Goal: Information Seeking & Learning: Find specific fact

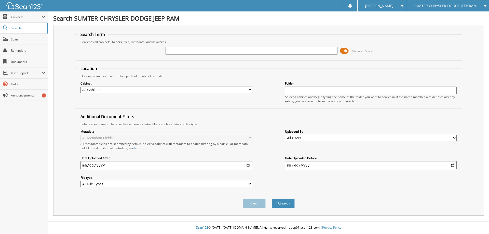
click at [180, 58] on div "Advanced Search" at bounding box center [268, 51] width 381 height 14
click at [180, 53] on input "text" at bounding box center [251, 51] width 172 height 8
type input "24007"
click at [272, 199] on button "Search" at bounding box center [283, 203] width 23 height 9
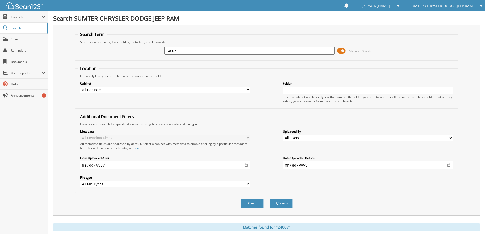
click at [180, 53] on input "24007" at bounding box center [249, 51] width 170 height 8
type input "240017"
click at [270, 199] on button "Search" at bounding box center [281, 203] width 23 height 9
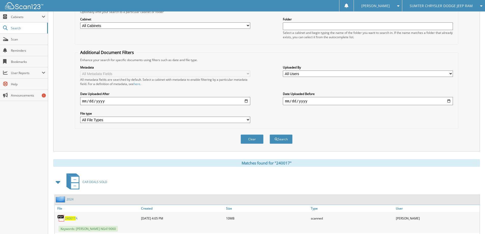
scroll to position [127, 0]
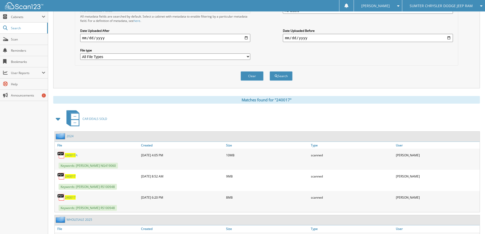
click at [69, 198] on span "240017" at bounding box center [70, 197] width 11 height 4
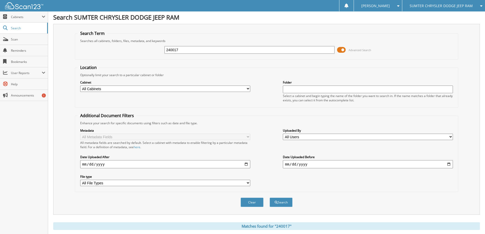
scroll to position [0, 0]
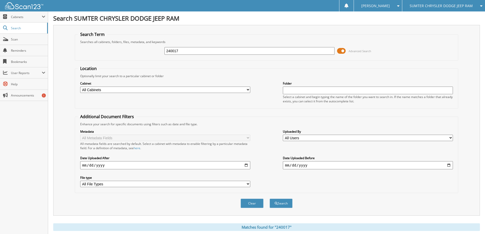
click at [201, 54] on input "240017" at bounding box center [249, 51] width 170 height 8
type input "9373"
click at [270, 199] on button "Search" at bounding box center [281, 203] width 23 height 9
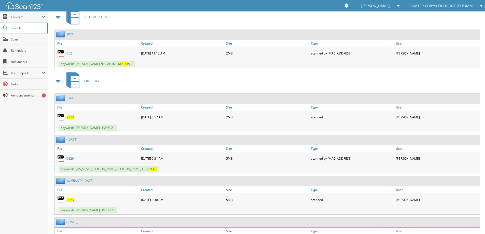
click at [59, 80] on span at bounding box center [58, 80] width 7 height 9
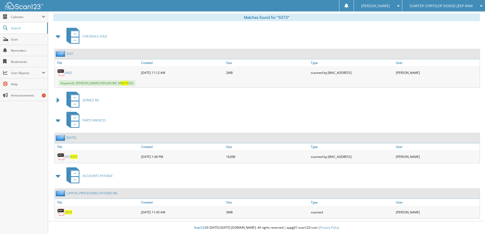
click at [67, 213] on span "9373" at bounding box center [68, 212] width 7 height 4
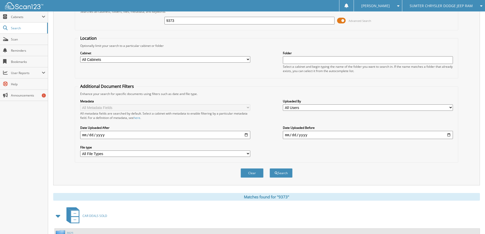
scroll to position [0, 0]
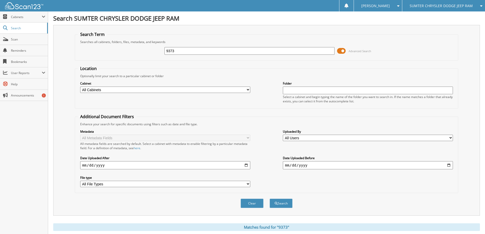
click at [202, 52] on input "9373" at bounding box center [249, 51] width 170 height 8
click at [196, 50] on input "9373" at bounding box center [249, 51] width 170 height 8
type input "10910-025"
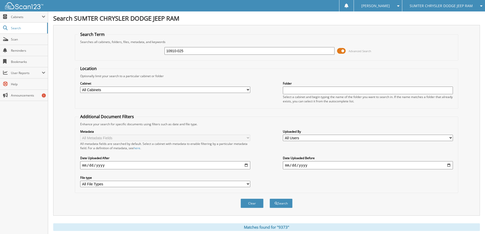
click at [270, 199] on button "Search" at bounding box center [281, 203] width 23 height 9
click at [197, 55] on div "10910-025" at bounding box center [249, 51] width 170 height 9
click at [196, 51] on input "10910-025" at bounding box center [249, 51] width 170 height 8
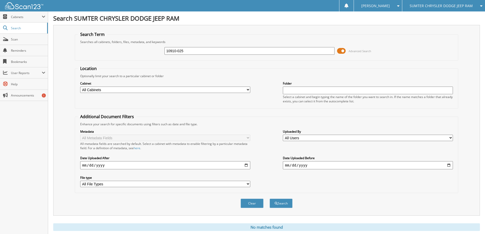
type input "c"
type input "250048a"
click at [270, 199] on button "Search" at bounding box center [281, 203] width 23 height 9
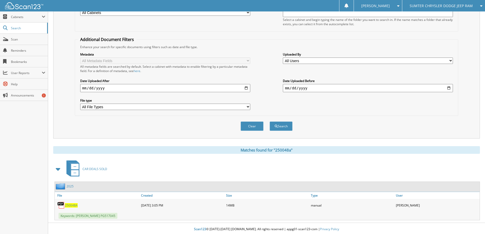
scroll to position [79, 0]
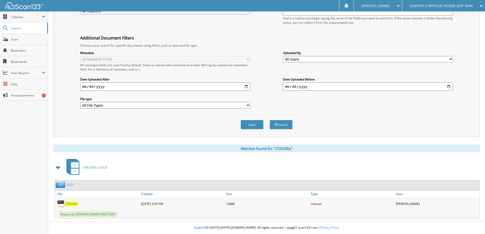
click at [68, 204] on span "250048A" at bounding box center [71, 204] width 13 height 4
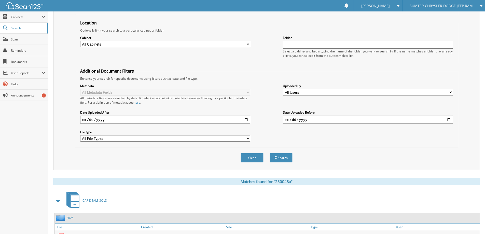
scroll to position [0, 0]
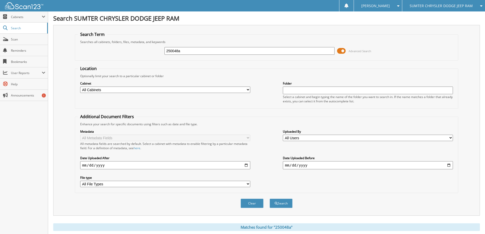
click at [204, 50] on input "250048a" at bounding box center [249, 51] width 170 height 8
type input "7094"
click at [270, 199] on button "Search" at bounding box center [281, 203] width 23 height 9
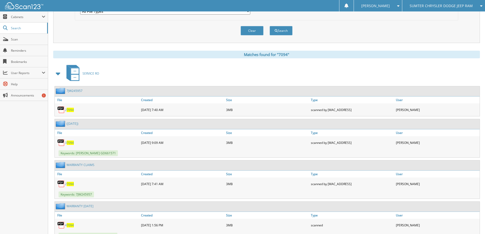
scroll to position [178, 0]
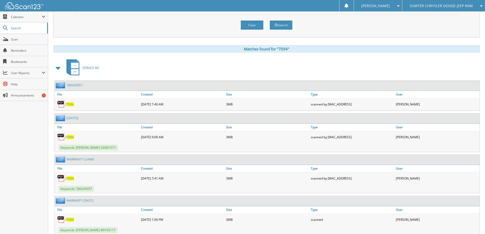
click at [57, 69] on span at bounding box center [58, 67] width 7 height 9
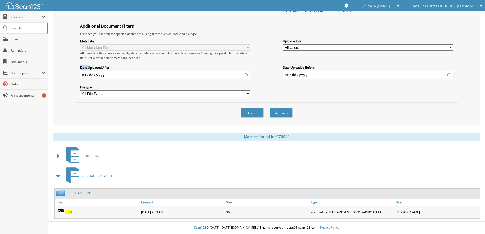
click at [67, 211] on span "7094" at bounding box center [68, 212] width 7 height 4
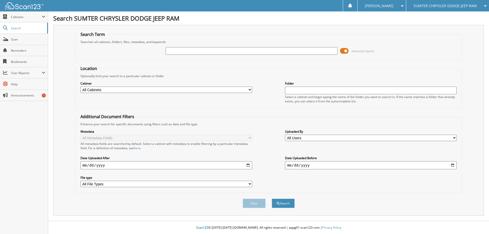
click at [203, 52] on input "text" at bounding box center [251, 51] width 172 height 8
type input "p2187"
click at [272, 199] on button "Search" at bounding box center [283, 203] width 23 height 9
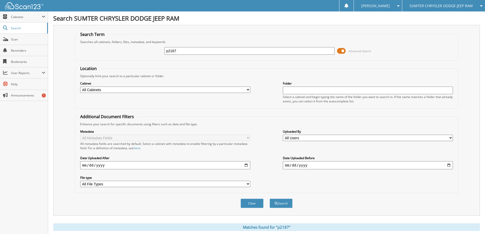
scroll to position [100, 0]
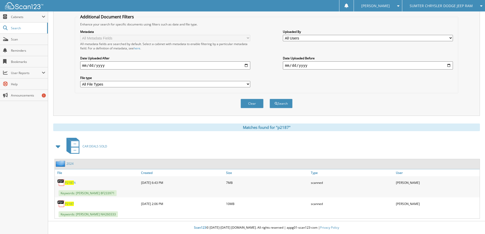
click at [67, 204] on span "P2187" at bounding box center [69, 204] width 9 height 4
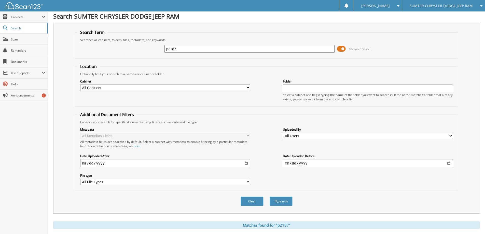
scroll to position [0, 0]
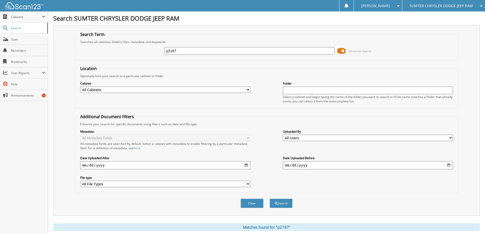
click at [183, 51] on input "p2187" at bounding box center [249, 51] width 170 height 8
type input "7432"
click at [270, 199] on button "Search" at bounding box center [281, 203] width 23 height 9
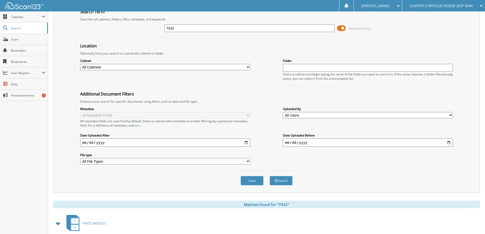
scroll to position [102, 0]
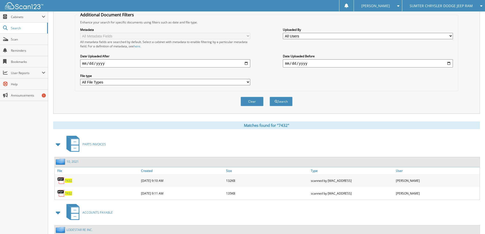
click at [59, 143] on span at bounding box center [58, 144] width 7 height 9
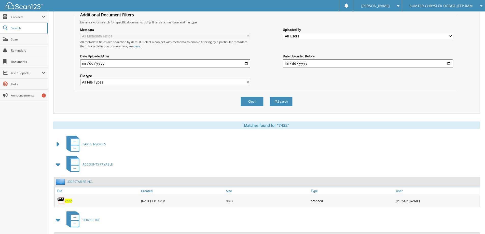
click at [68, 200] on span "7432" at bounding box center [68, 201] width 7 height 4
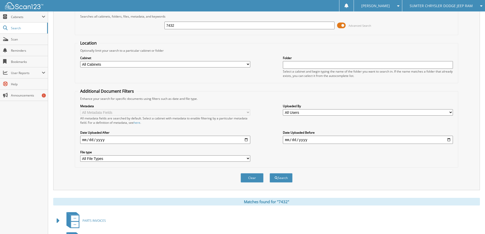
scroll to position [0, 0]
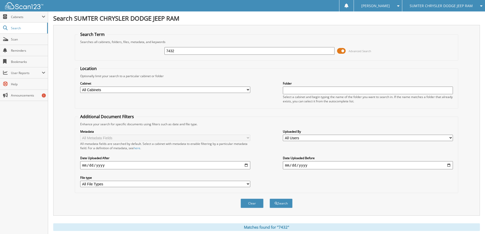
click at [193, 54] on input "7432" at bounding box center [249, 51] width 170 height 8
type input "p"
click at [193, 54] on input "text" at bounding box center [249, 51] width 170 height 8
type input "p2082"
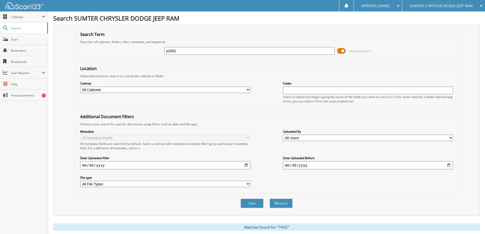
click at [270, 199] on button "Search" at bounding box center [281, 203] width 23 height 9
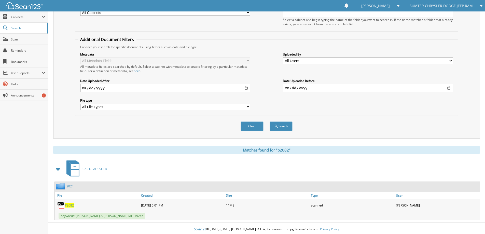
scroll to position [79, 0]
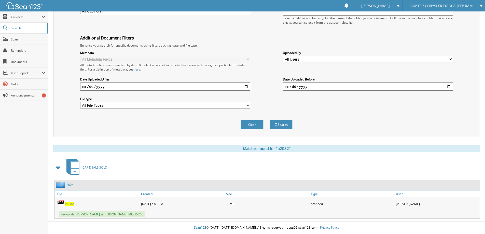
click at [69, 204] on span "P2082" at bounding box center [69, 204] width 9 height 4
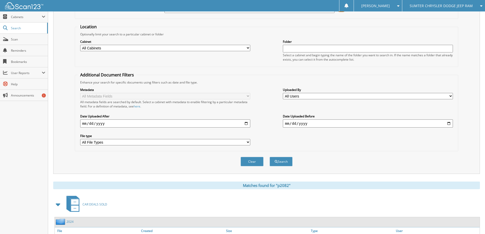
scroll to position [0, 0]
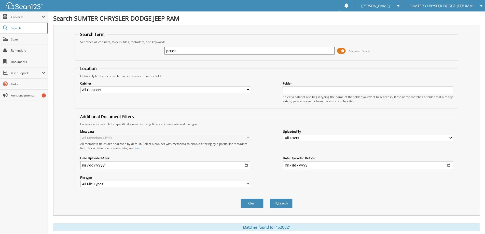
click at [199, 52] on input "p2082" at bounding box center [249, 51] width 170 height 8
type input "2020111"
click at [270, 199] on button "Search" at bounding box center [281, 203] width 23 height 9
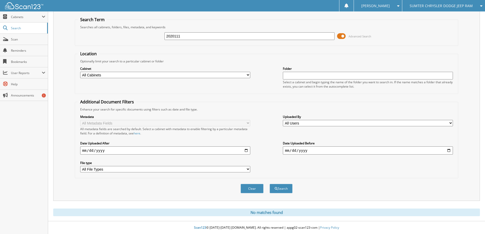
scroll to position [15, 0]
click at [182, 36] on input "2020111" at bounding box center [249, 36] width 170 height 8
click at [270, 184] on button "Search" at bounding box center [281, 188] width 23 height 9
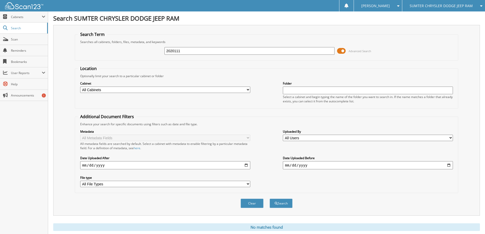
scroll to position [15, 0]
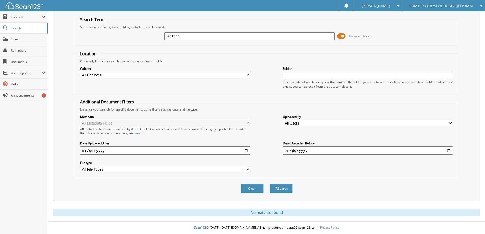
click at [182, 36] on input "2020111" at bounding box center [249, 36] width 170 height 8
type input "lh205310"
click at [270, 184] on button "Search" at bounding box center [281, 188] width 23 height 9
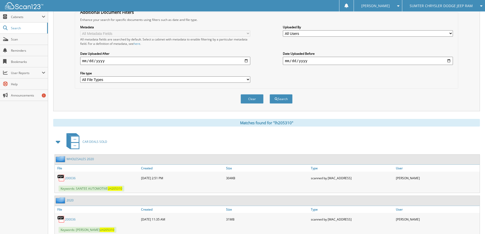
scroll to position [120, 0]
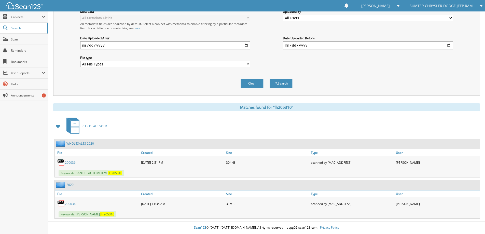
click at [72, 204] on link "200036" at bounding box center [70, 204] width 11 height 4
